Goal: Task Accomplishment & Management: Manage account settings

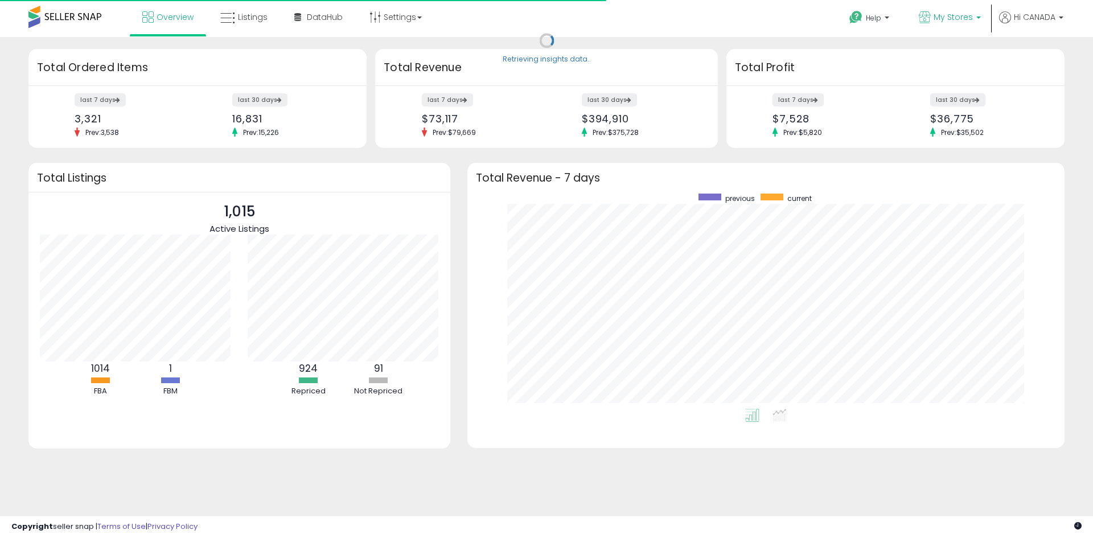
click at [954, 19] on span "My Stores" at bounding box center [952, 16] width 39 height 11
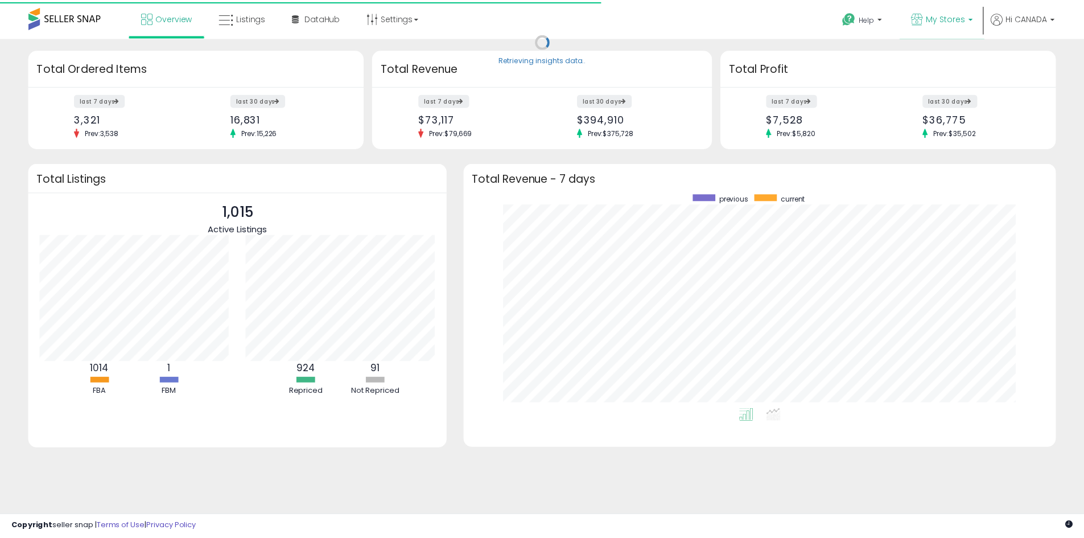
scroll to position [215, 574]
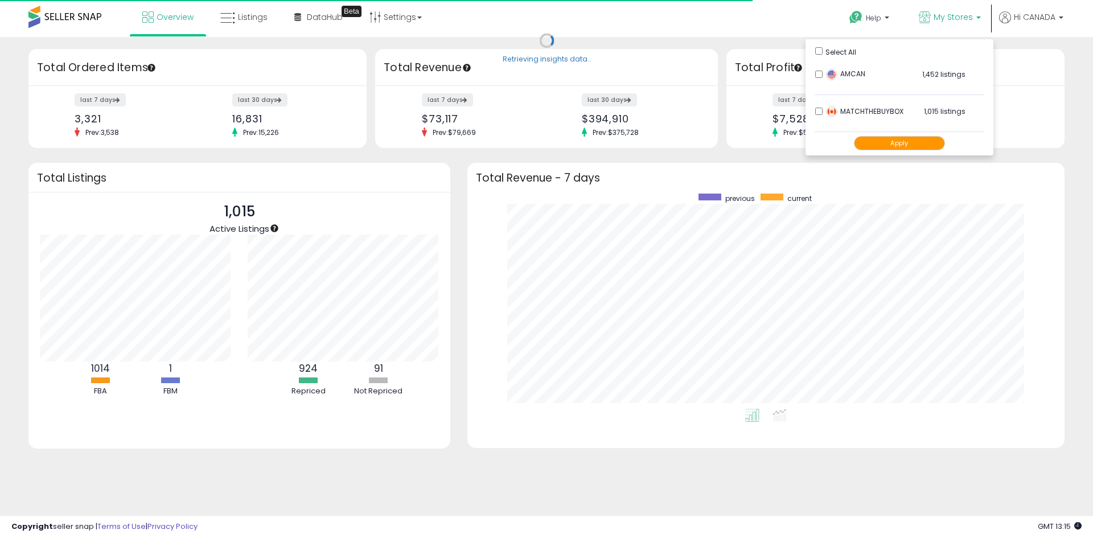
click at [896, 146] on button "Apply" at bounding box center [899, 143] width 91 height 14
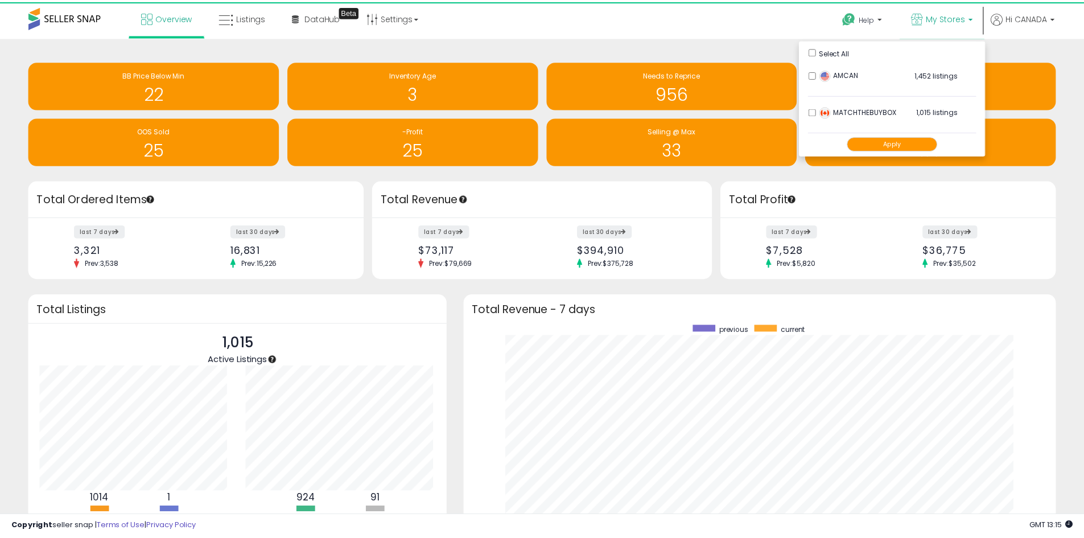
scroll to position [568864, 568510]
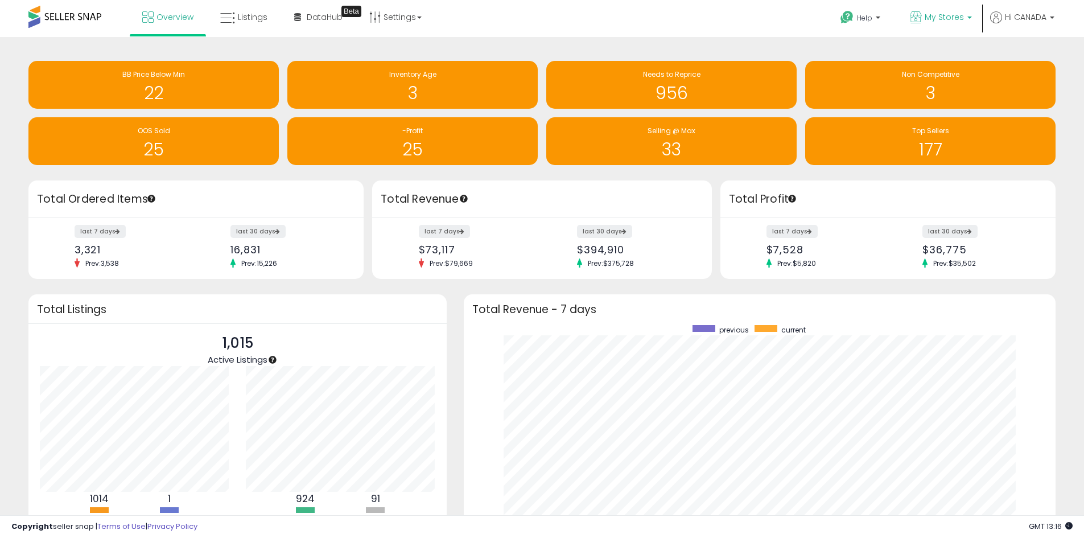
click at [933, 18] on span "My Stores" at bounding box center [944, 16] width 39 height 11
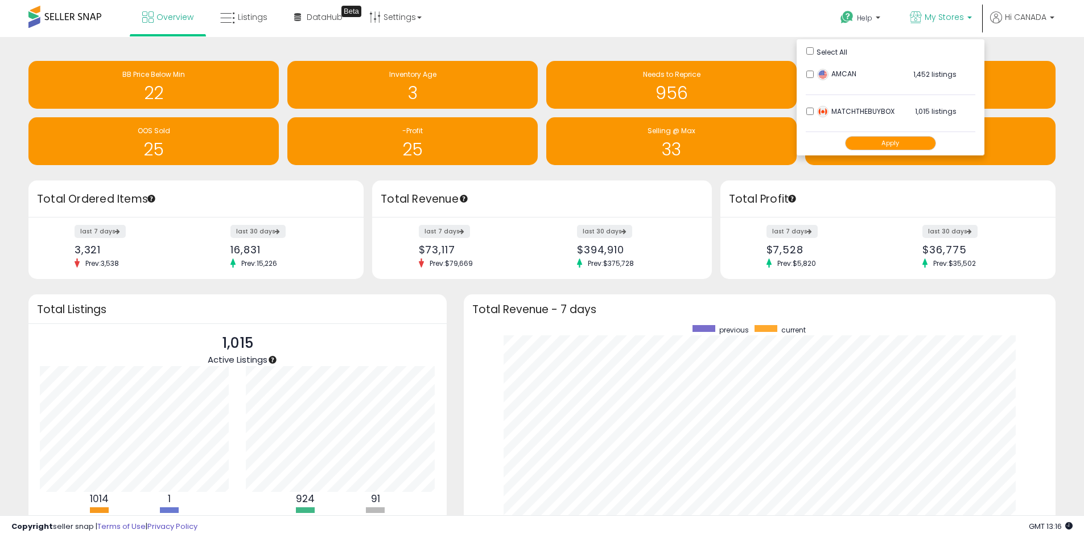
click at [752, 26] on div "Help Contact Support Search Knowledge Hub Request a Feature My Stores" at bounding box center [888, 24] width 359 height 48
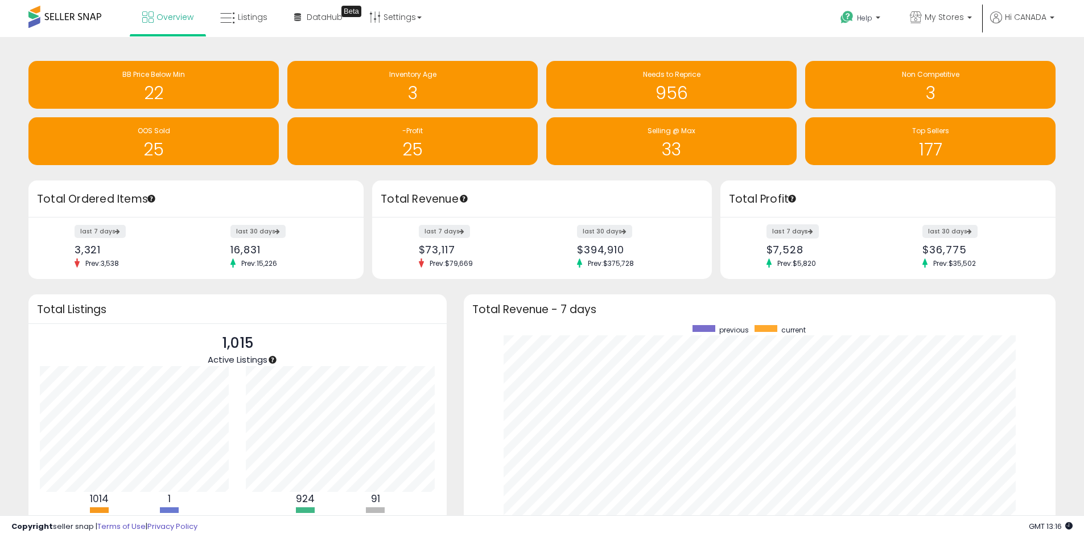
click at [796, 233] on label "last 7 days" at bounding box center [793, 231] width 52 height 14
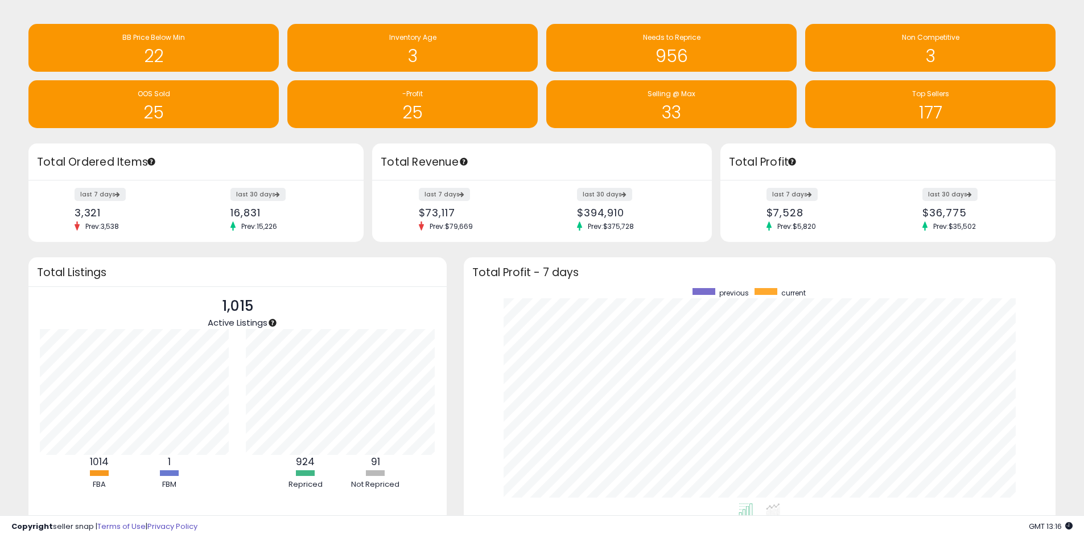
scroll to position [57, 0]
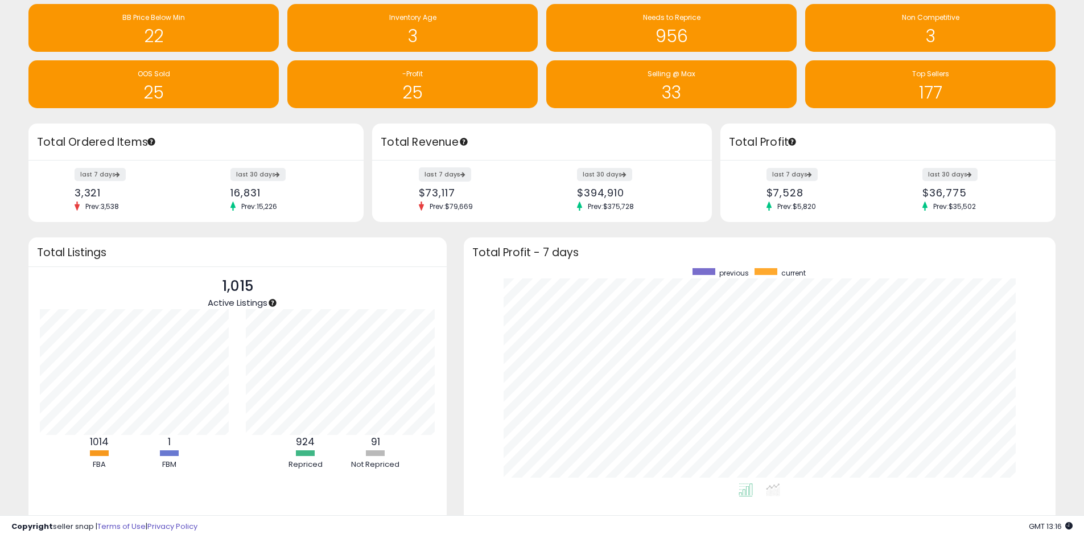
click at [438, 170] on label "last 7 days" at bounding box center [445, 174] width 52 height 14
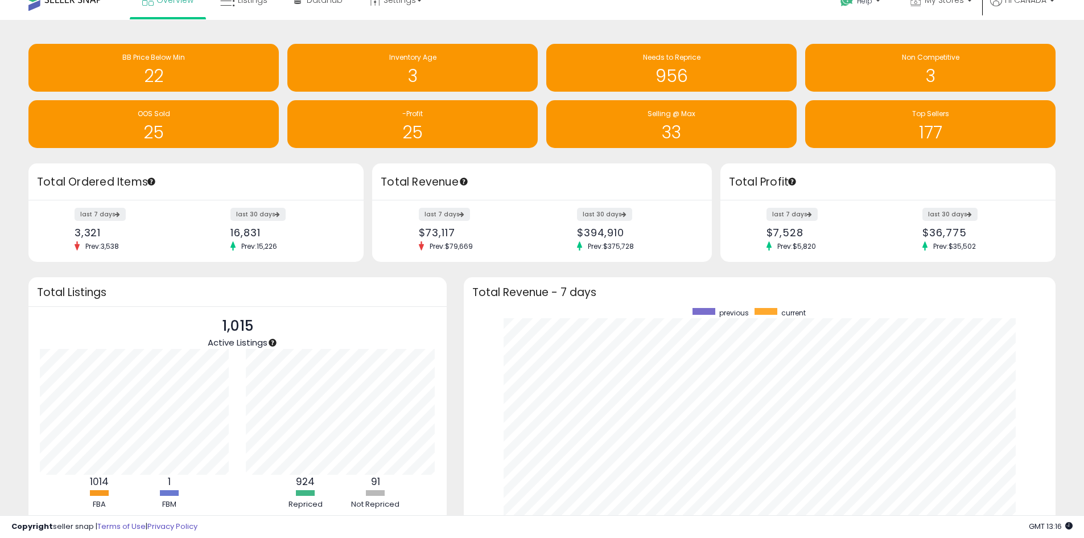
scroll to position [0, 0]
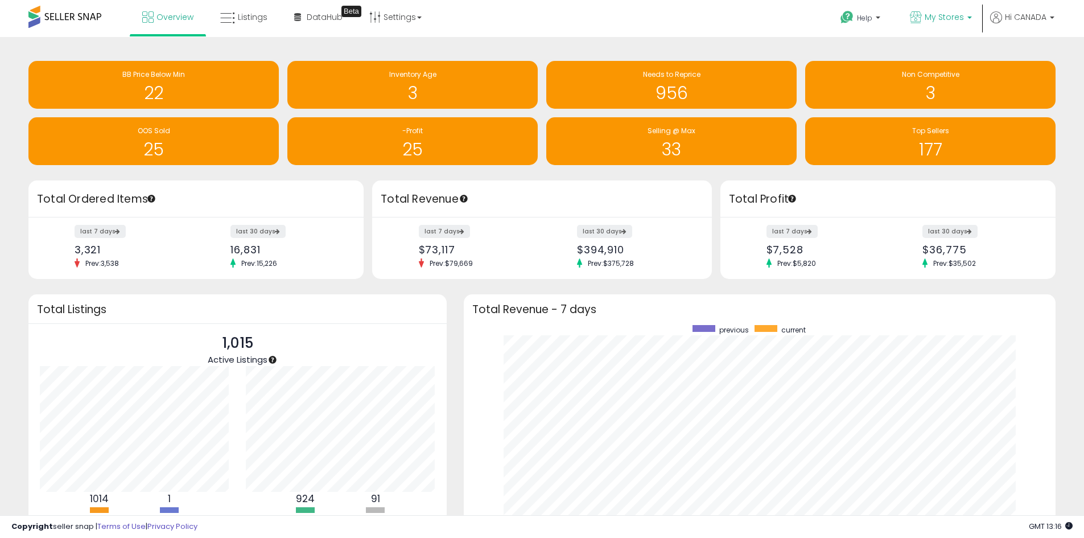
click at [947, 17] on span "My Stores" at bounding box center [944, 16] width 39 height 11
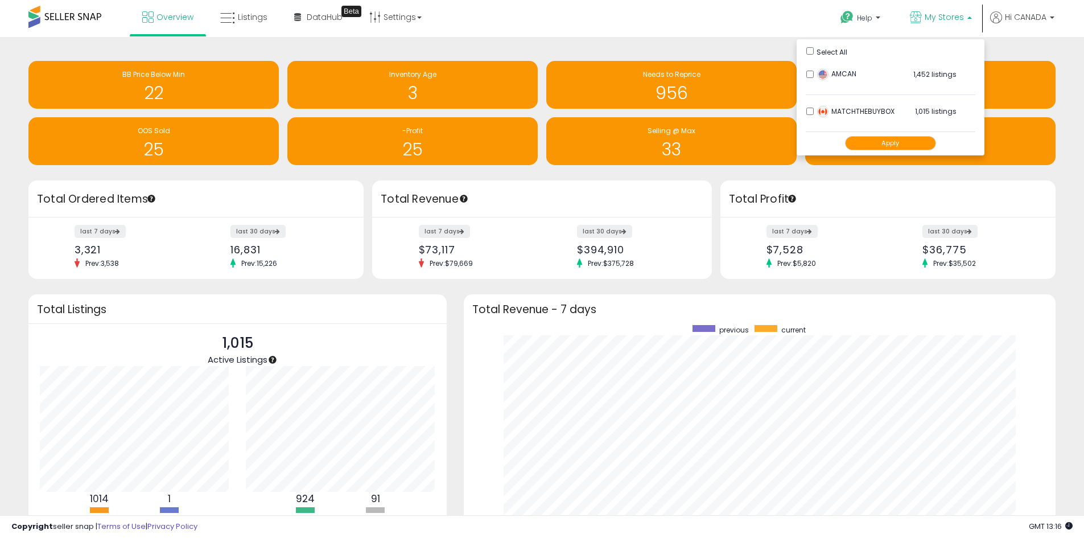
click at [821, 74] on img at bounding box center [822, 74] width 11 height 11
click at [806, 72] on li "AMCAN 1,452 listings" at bounding box center [891, 77] width 170 height 35
click at [810, 78] on li "AMCAN 1,452 listings" at bounding box center [891, 77] width 170 height 35
click at [886, 146] on button "Apply" at bounding box center [890, 143] width 91 height 14
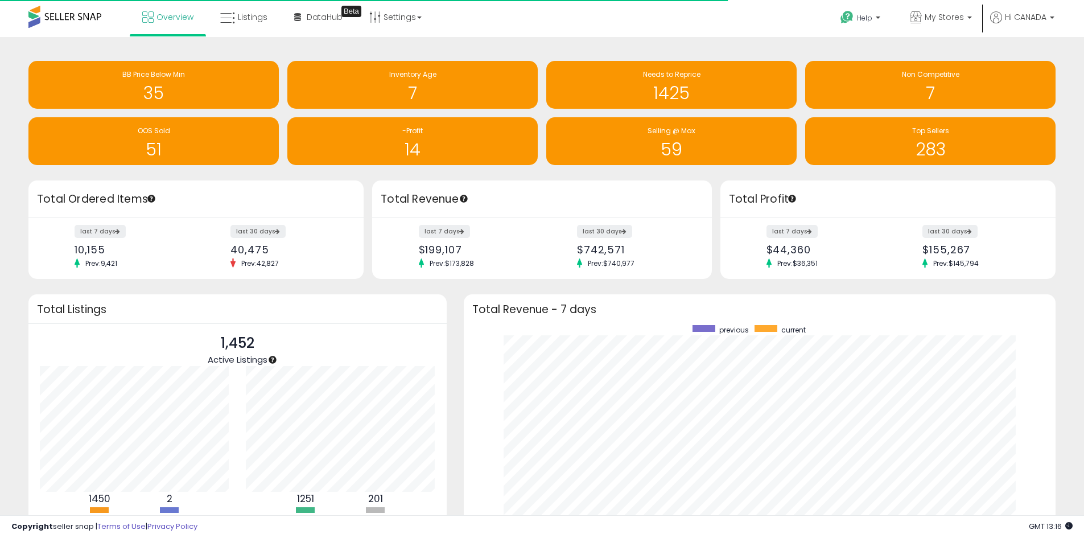
scroll to position [568864, 568510]
drag, startPoint x: 796, startPoint y: 227, endPoint x: 796, endPoint y: 219, distance: 8.5
click at [796, 227] on label "last 7 days" at bounding box center [792, 231] width 51 height 13
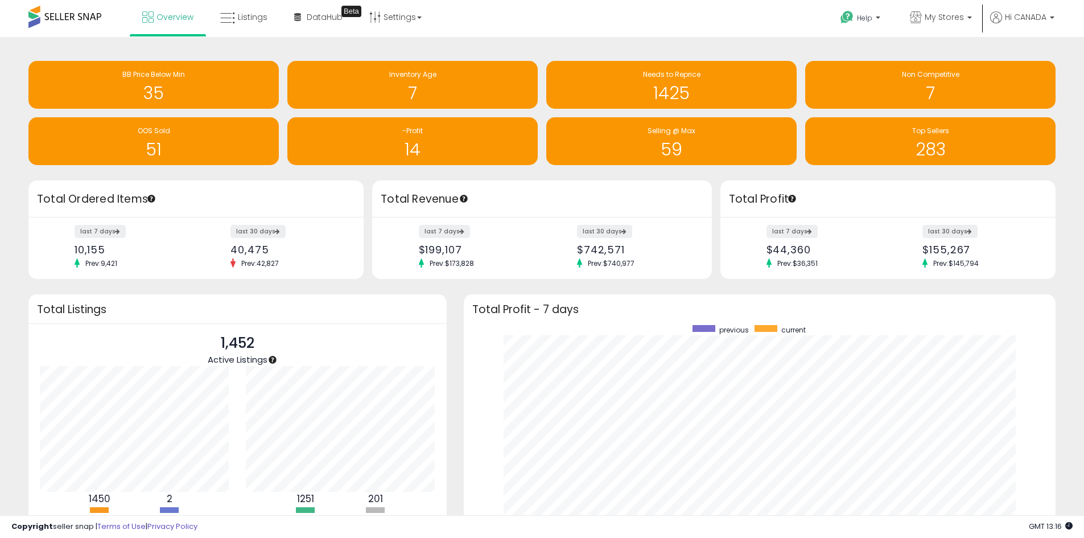
scroll to position [215, 570]
click at [456, 226] on label "last 7 days" at bounding box center [445, 231] width 52 height 14
